Goal: Task Accomplishment & Management: Use online tool/utility

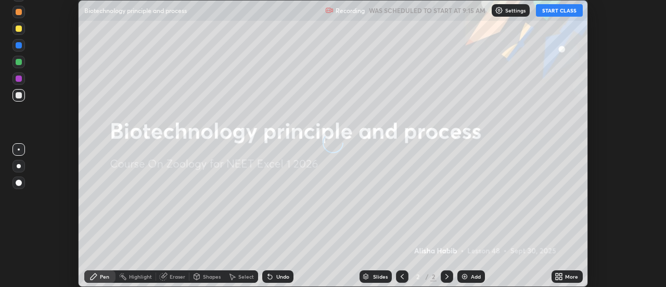
scroll to position [287, 666]
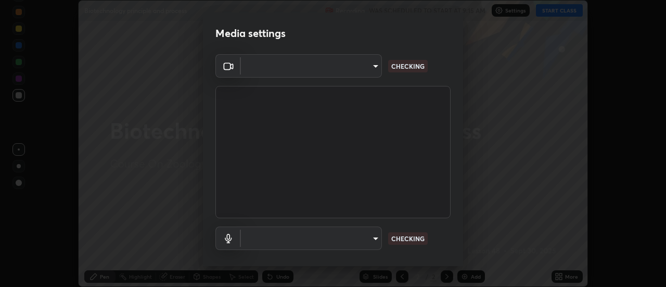
type input "4825068a70354f6bb8b87b711ec46b654dc523af82fc6d37acb8a926ccdce8f5"
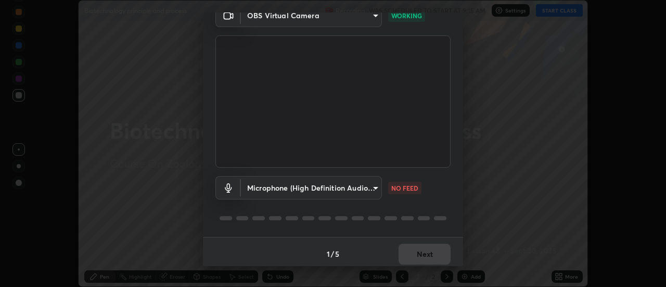
scroll to position [55, 0]
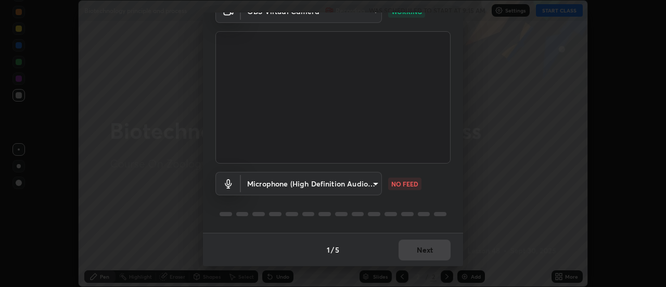
click at [339, 185] on body "Erase all Biotechnology principle and process Recording WAS SCHEDULED TO START …" at bounding box center [333, 143] width 666 height 287
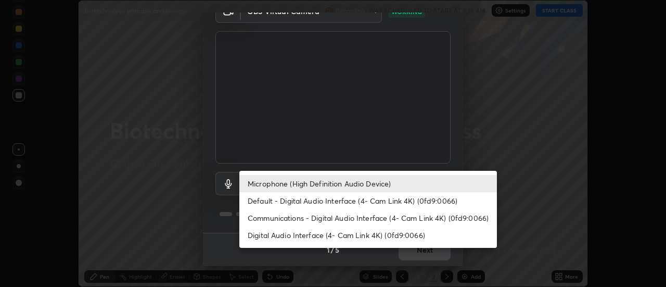
click at [329, 205] on li "Default - Digital Audio Interface (4- Cam Link 4K) (0fd9:0066)" at bounding box center [368, 200] width 258 height 17
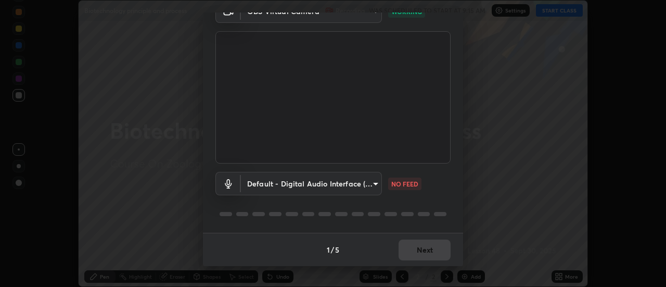
click at [369, 192] on body "Erase all Biotechnology principle and process Recording WAS SCHEDULED TO START …" at bounding box center [333, 143] width 666 height 287
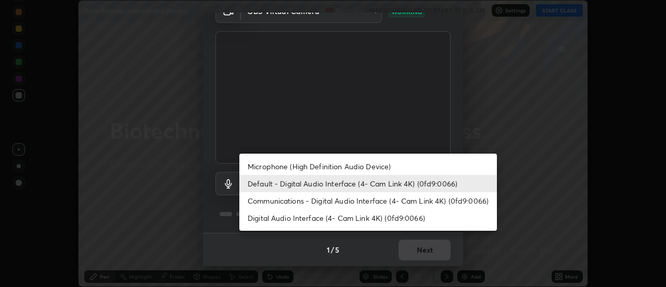
click at [359, 169] on li "Microphone (High Definition Audio Device)" at bounding box center [368, 166] width 258 height 17
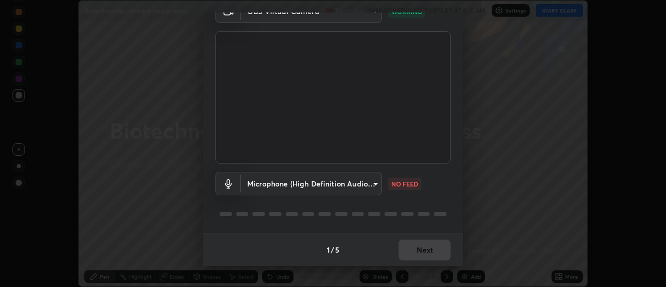
type input "b65c06b14c7faa051d685f993ec14b3b84b1815ea69a0656019fd51a5eccf492"
click at [418, 252] on button "Next" at bounding box center [425, 249] width 52 height 21
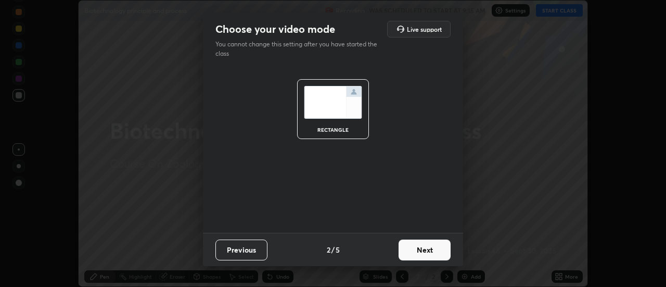
click at [423, 251] on button "Next" at bounding box center [425, 249] width 52 height 21
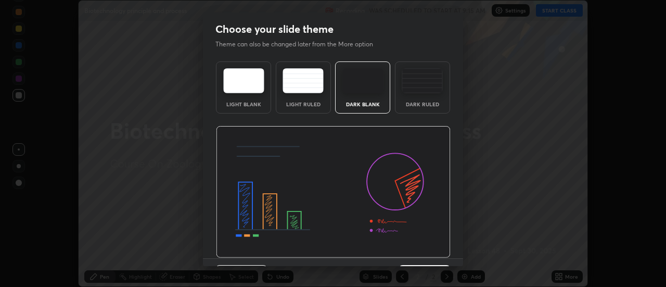
click at [428, 252] on img at bounding box center [333, 192] width 235 height 132
click at [440, 266] on div "Choose your slide theme Theme can also be changed later from the More option Li…" at bounding box center [333, 143] width 666 height 287
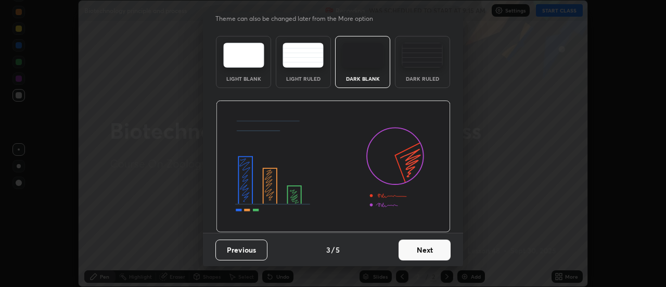
click at [420, 255] on button "Next" at bounding box center [425, 249] width 52 height 21
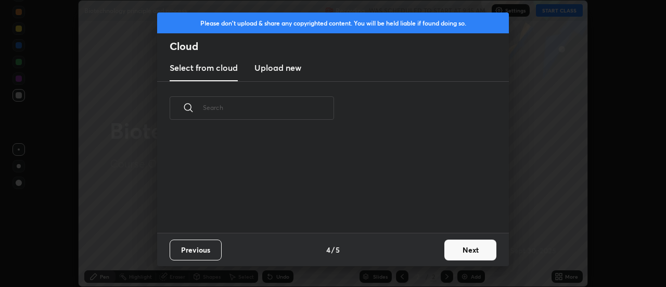
scroll to position [0, 0]
click at [456, 248] on button "Next" at bounding box center [471, 249] width 52 height 21
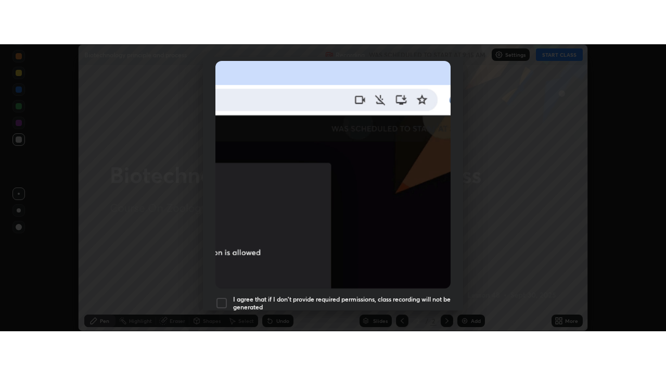
scroll to position [267, 0]
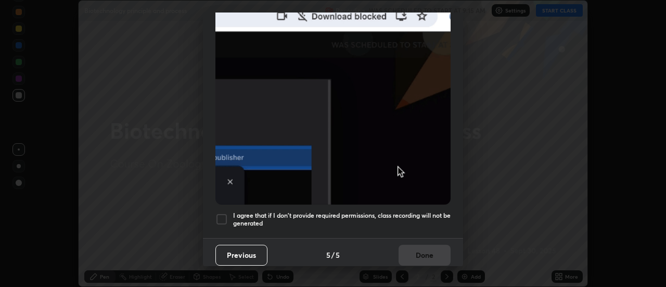
click at [429, 218] on h5 "I agree that if I don't provide required permissions, class recording will not …" at bounding box center [342, 219] width 218 height 16
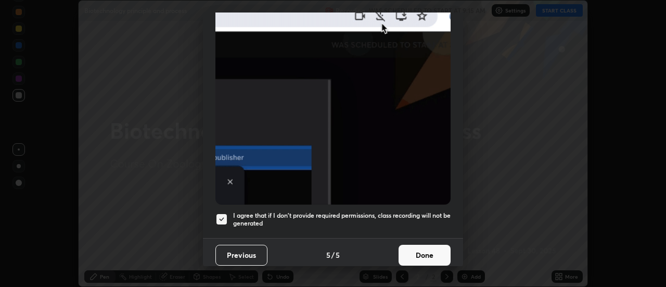
click at [432, 252] on button "Done" at bounding box center [425, 255] width 52 height 21
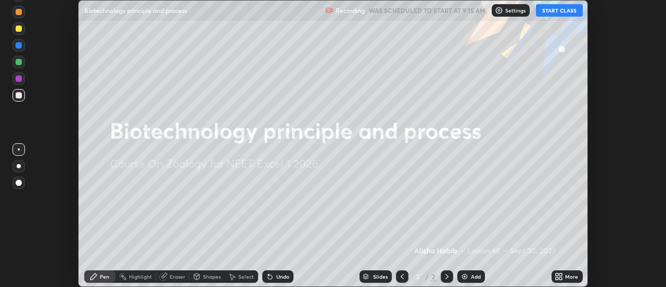
click at [551, 11] on button "START CLASS" at bounding box center [559, 10] width 47 height 12
click at [566, 275] on div "More" at bounding box center [571, 276] width 13 height 5
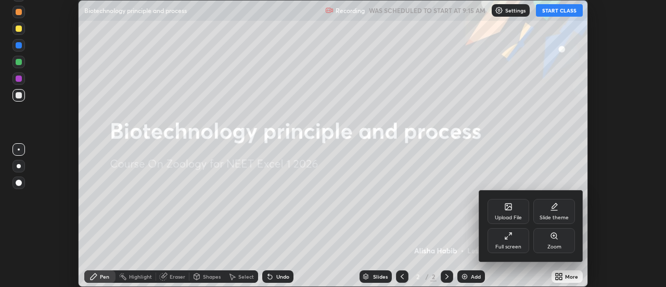
click at [512, 239] on icon at bounding box center [508, 236] width 8 height 8
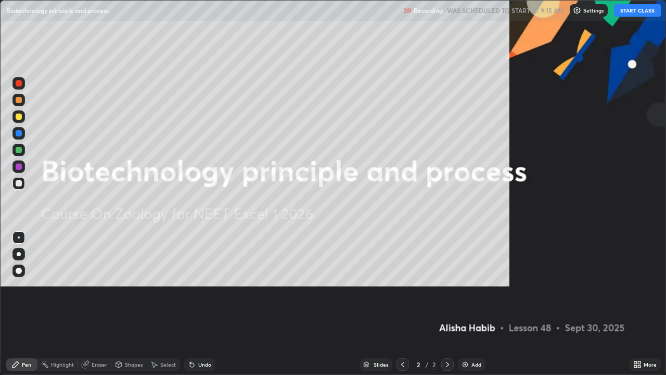
scroll to position [375, 666]
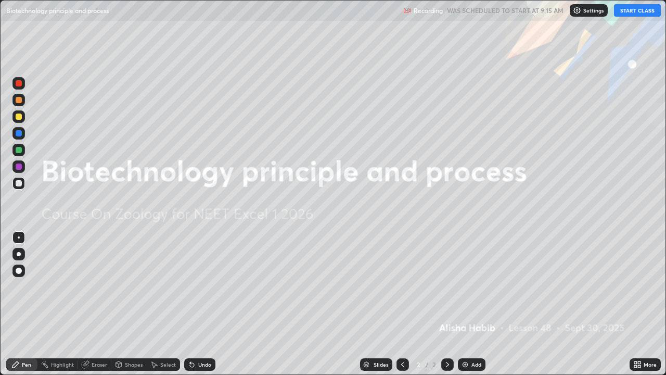
click at [475, 286] on div "Add" at bounding box center [472, 364] width 28 height 12
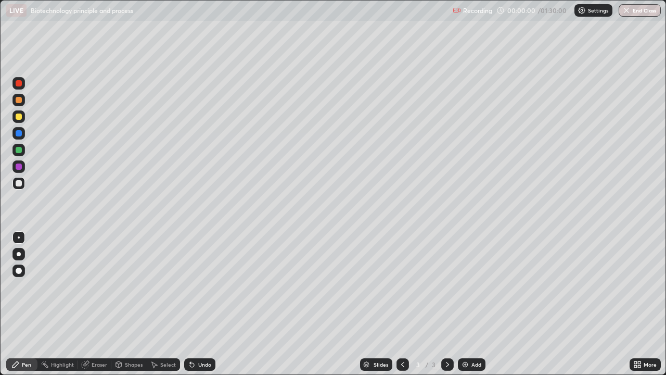
click at [27, 250] on div at bounding box center [18, 254] width 17 height 17
click at [402, 286] on icon at bounding box center [403, 364] width 8 height 8
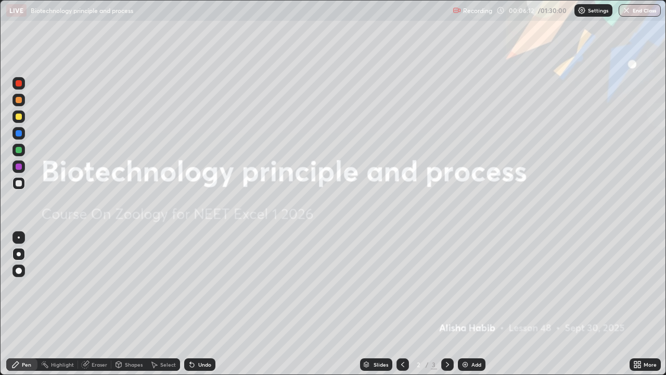
click at [446, 286] on div at bounding box center [447, 364] width 12 height 21
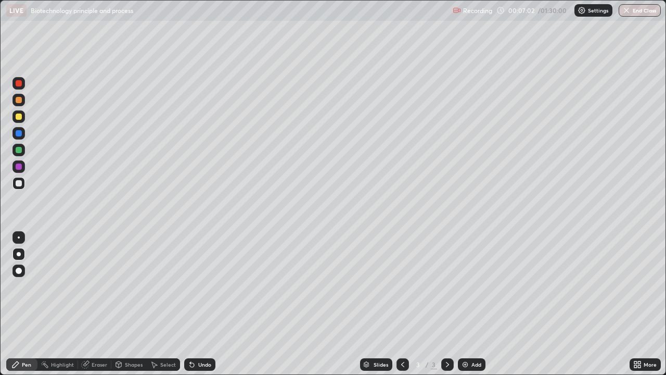
click at [203, 286] on div "Undo" at bounding box center [204, 364] width 13 height 5
click at [206, 286] on div "Undo" at bounding box center [199, 364] width 31 height 12
click at [204, 286] on div "Undo" at bounding box center [204, 364] width 13 height 5
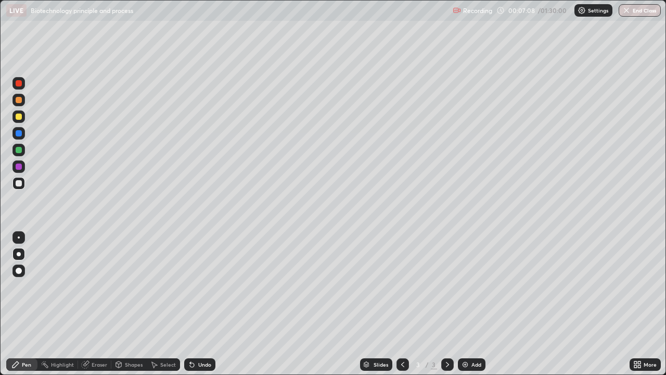
click at [201, 286] on div "Undo" at bounding box center [204, 364] width 13 height 5
click at [463, 286] on img at bounding box center [465, 364] width 8 height 8
click at [94, 286] on div "Eraser" at bounding box center [94, 364] width 33 height 12
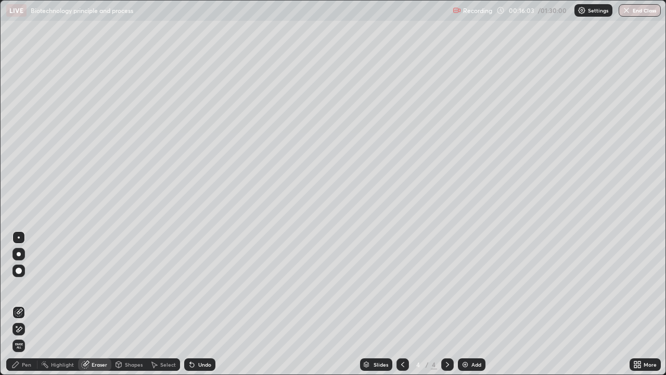
click at [22, 286] on div "Pen" at bounding box center [26, 364] width 9 height 5
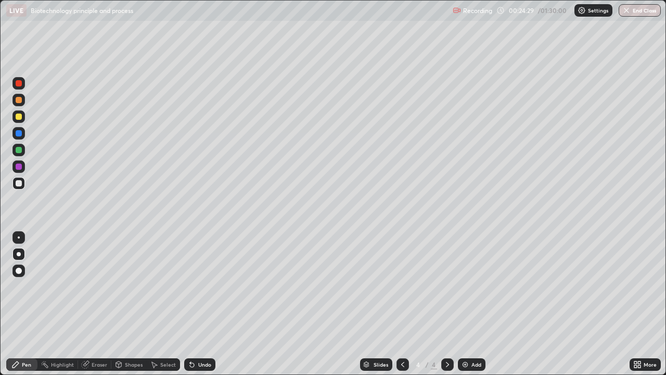
click at [213, 286] on div "Undo" at bounding box center [199, 364] width 31 height 12
click at [0, 248] on div "Setting up your live class" at bounding box center [333, 187] width 666 height 375
click at [14, 238] on div at bounding box center [18, 237] width 12 height 12
click at [102, 286] on div "Eraser" at bounding box center [100, 364] width 16 height 5
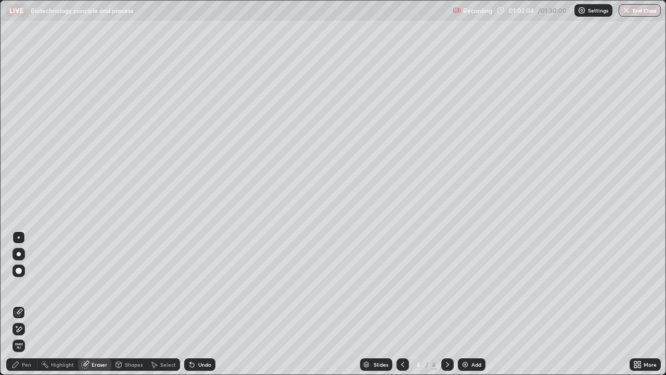
click at [26, 286] on div "Pen" at bounding box center [21, 364] width 31 height 12
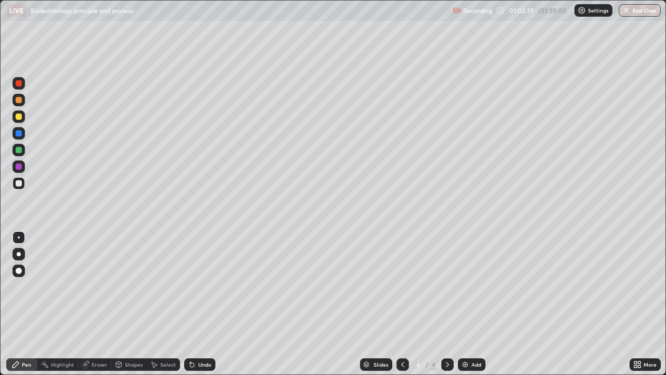
click at [99, 286] on div "Eraser" at bounding box center [100, 364] width 16 height 5
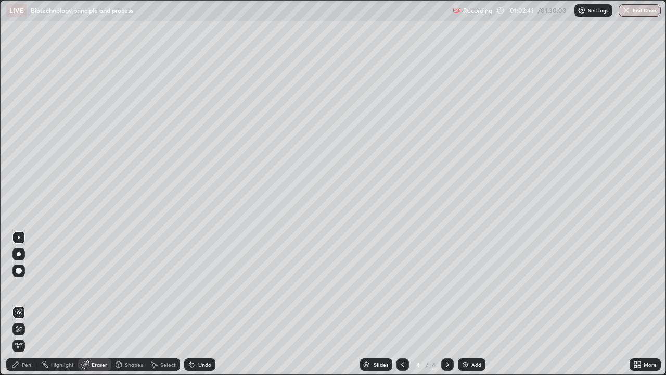
click at [18, 286] on icon at bounding box center [19, 329] width 8 height 9
click at [470, 286] on div "Add" at bounding box center [472, 364] width 28 height 12
click at [29, 286] on div "Pen" at bounding box center [26, 364] width 9 height 5
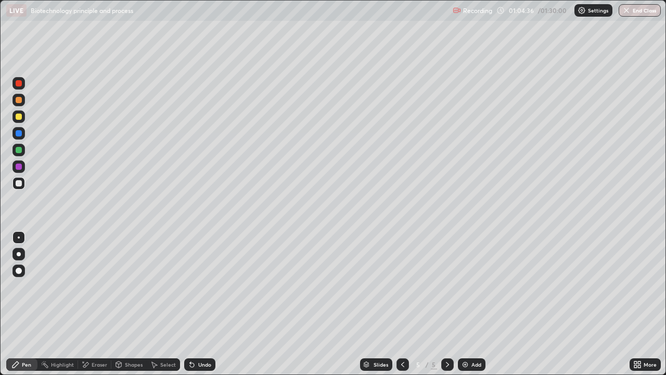
click at [14, 252] on div at bounding box center [18, 254] width 12 height 12
click at [199, 286] on div "Undo" at bounding box center [204, 364] width 13 height 5
click at [195, 286] on div "Undo" at bounding box center [199, 364] width 31 height 12
click at [19, 150] on div at bounding box center [19, 150] width 6 height 6
click at [201, 286] on div "Undo" at bounding box center [199, 364] width 31 height 12
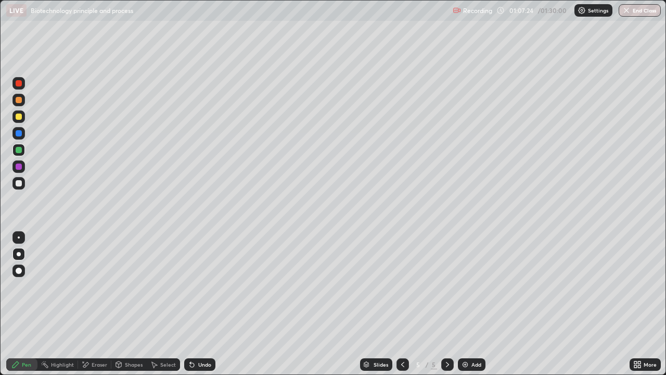
click at [23, 183] on div at bounding box center [18, 183] width 12 height 12
click at [374, 286] on div "Slides 5 / 5 Add" at bounding box center [423, 364] width 414 height 21
click at [360, 286] on div "Slides" at bounding box center [376, 364] width 32 height 12
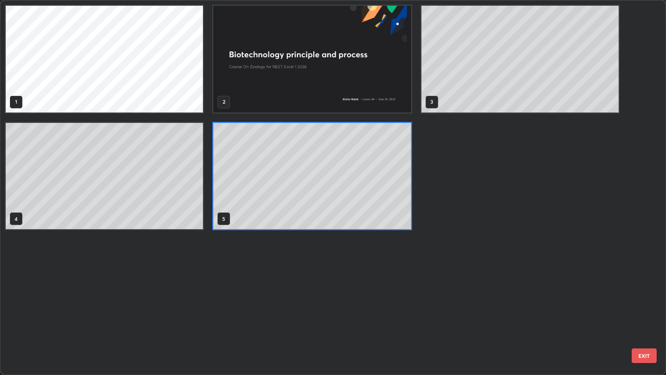
scroll to position [371, 660]
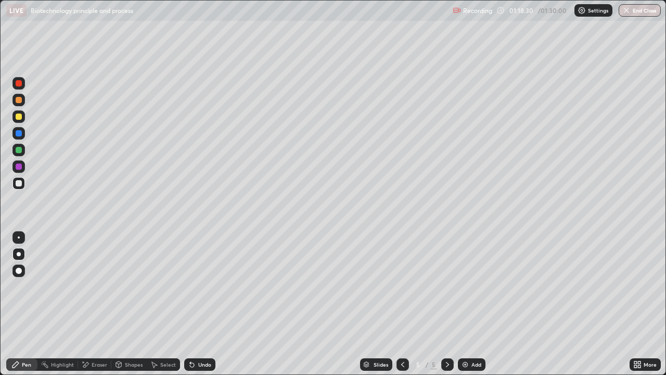
click at [475, 286] on div "Add" at bounding box center [472, 364] width 28 height 12
click at [196, 286] on div "Undo" at bounding box center [199, 364] width 31 height 12
click at [644, 14] on button "End Class" at bounding box center [640, 10] width 41 height 12
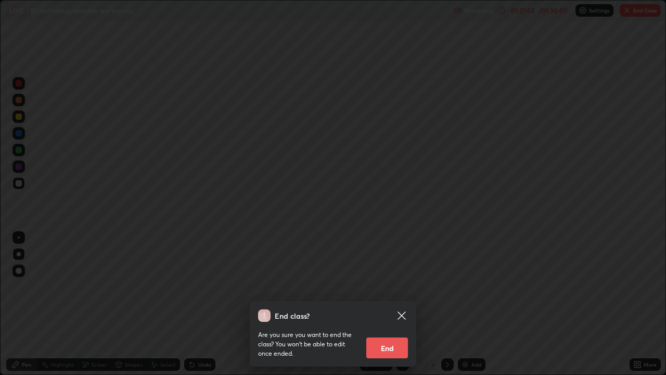
click at [390, 286] on button "End" at bounding box center [387, 347] width 42 height 21
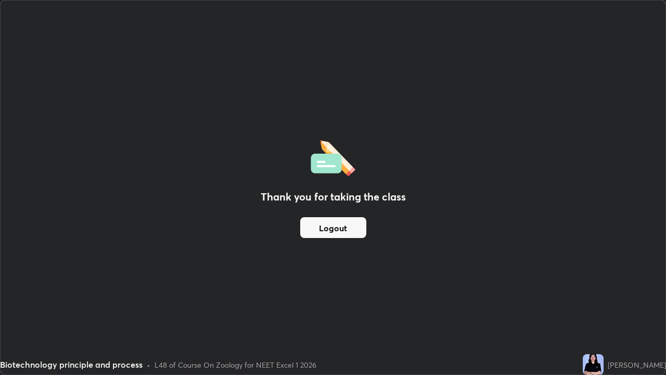
click at [336, 225] on button "Logout" at bounding box center [333, 227] width 66 height 21
click at [336, 227] on button "Logout" at bounding box center [333, 227] width 66 height 21
